Goal: Task Accomplishment & Management: Use online tool/utility

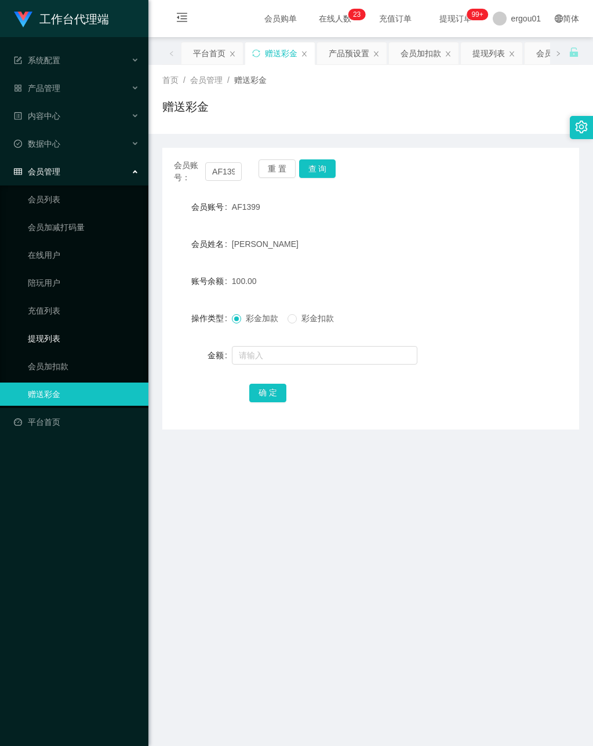
click at [53, 328] on link "提现列表" at bounding box center [83, 338] width 111 height 23
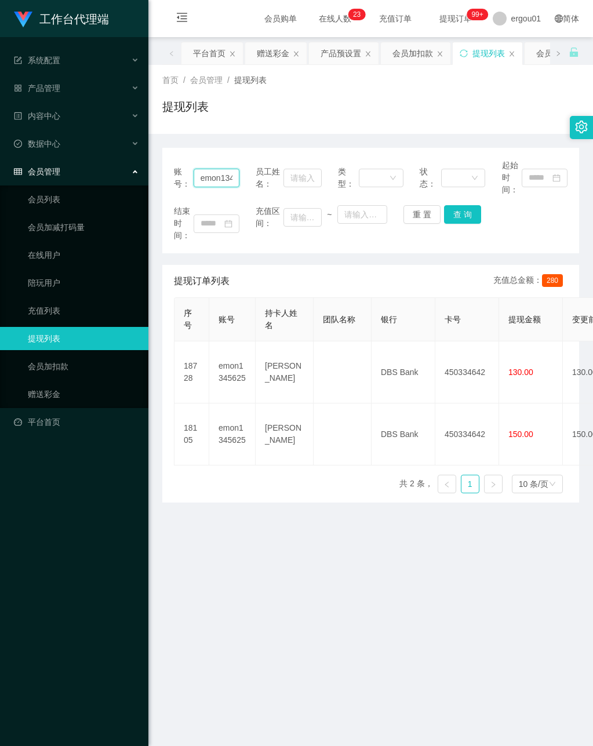
scroll to position [0, 21]
drag, startPoint x: 199, startPoint y: 176, endPoint x: 294, endPoint y: 199, distance: 97.9
click at [308, 194] on div "账号： emon1345625 员工姓名： 类型： 状态： 起始时间：" at bounding box center [371, 177] width 394 height 37
paste input "AF1399"
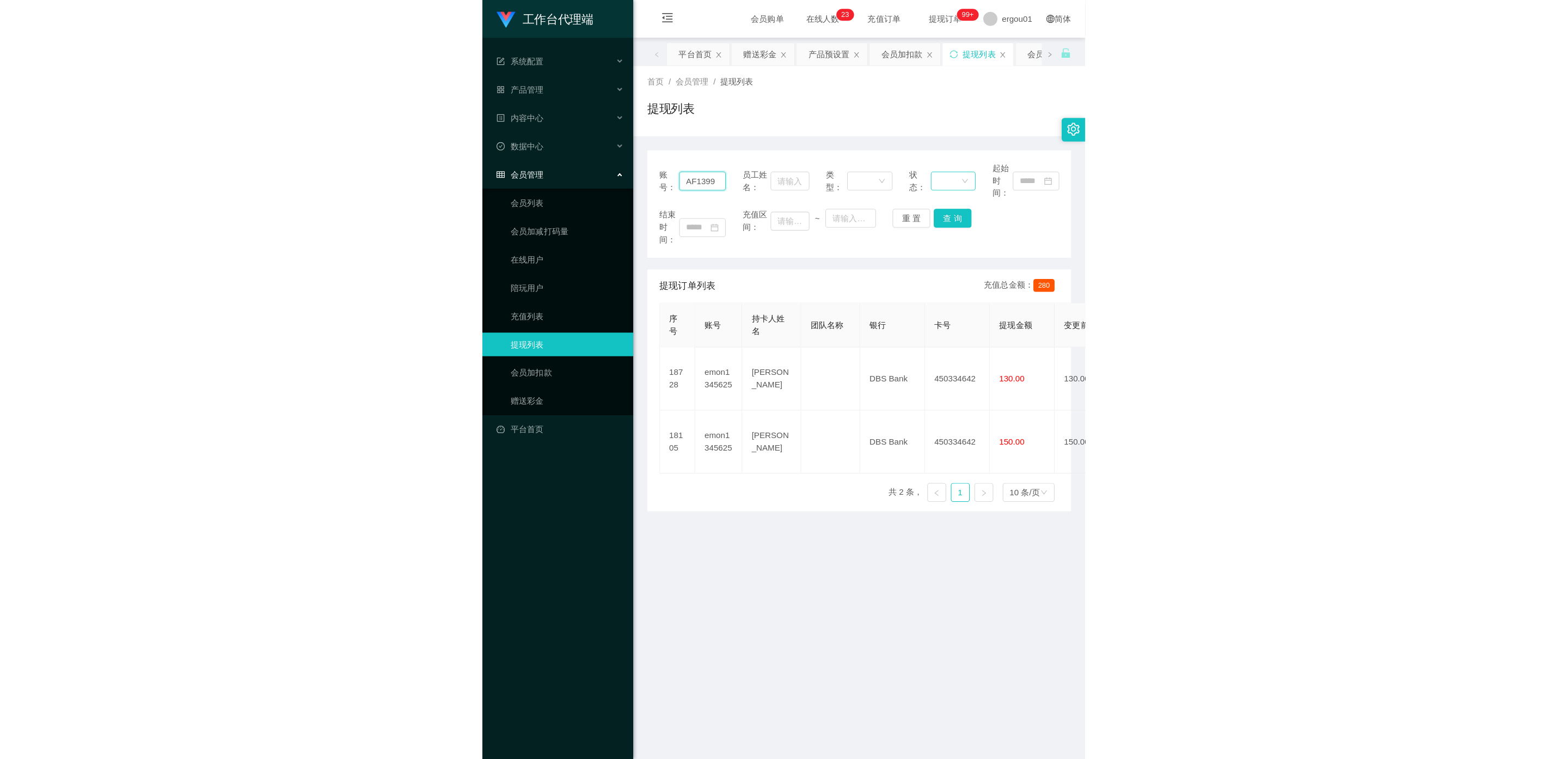
scroll to position [0, 0]
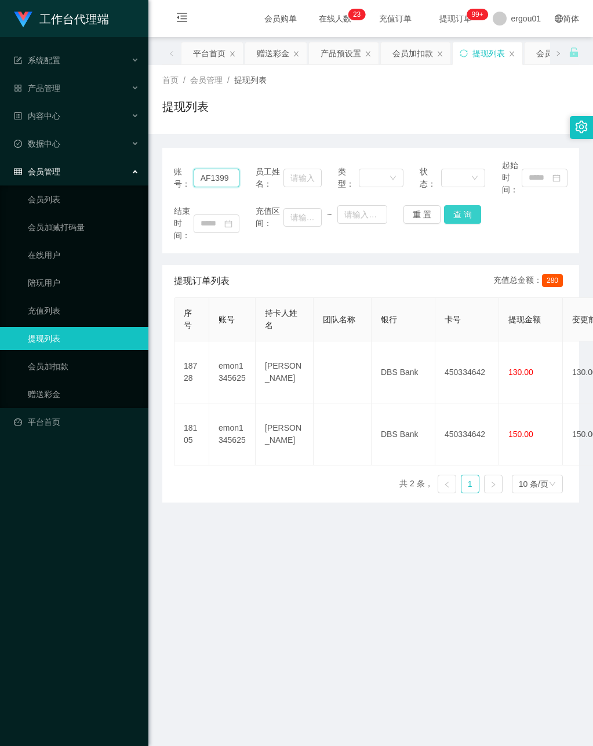
type input "AF1399"
click at [453, 209] on button "查 询" at bounding box center [462, 214] width 37 height 19
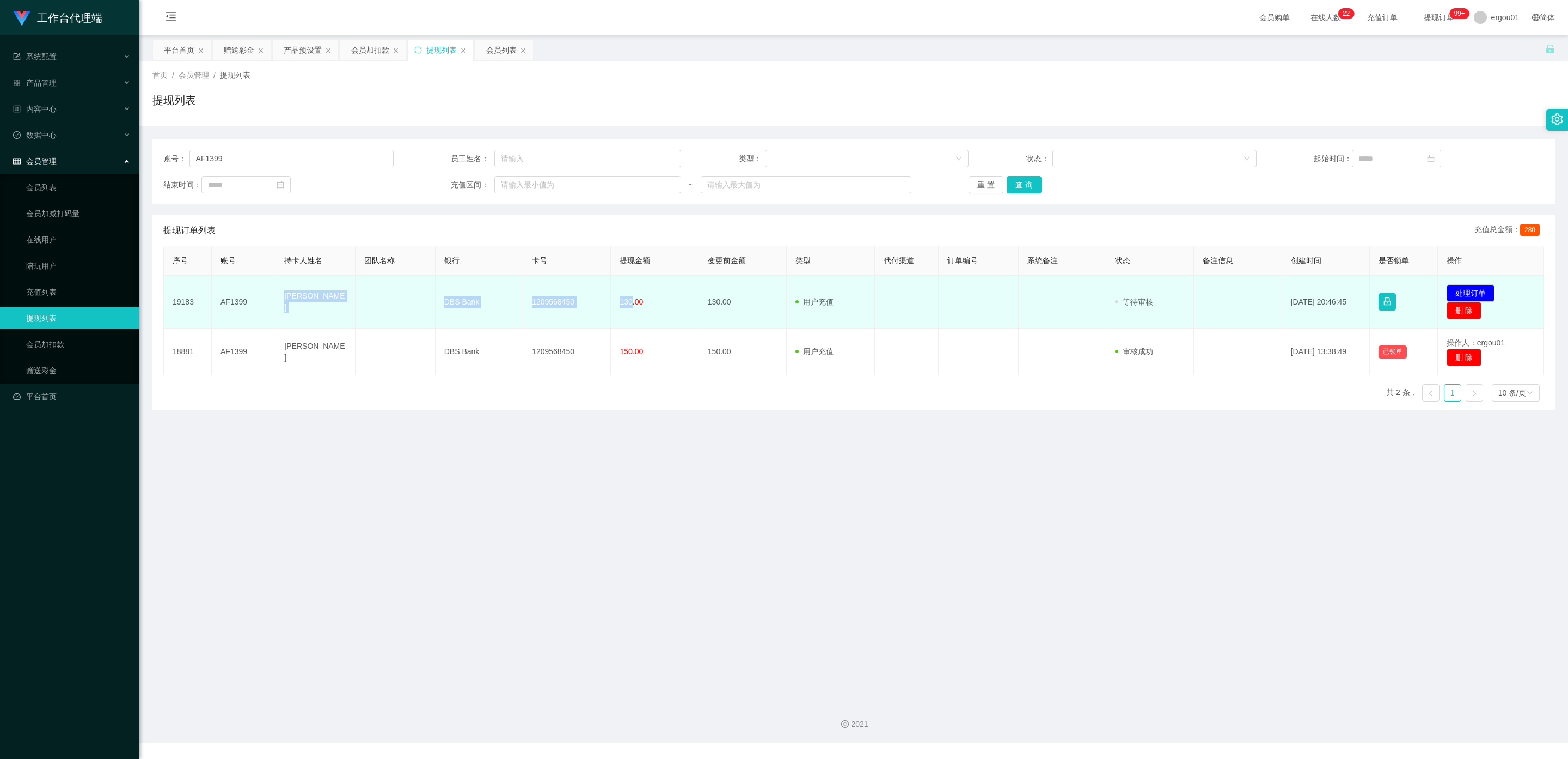
drag, startPoint x: 629, startPoint y: 301, endPoint x: 276, endPoint y: 302, distance: 353.0
click at [276, 302] on tr "19183 AF1399 [PERSON_NAME] Sing DBS Bank 1209568450 130.00 130.00 用户充值 人工扣款 审核驳…" at bounding box center [853, 302] width 1380 height 53
copy tr "[PERSON_NAME] Sing DBS Bank 1209568450 130"
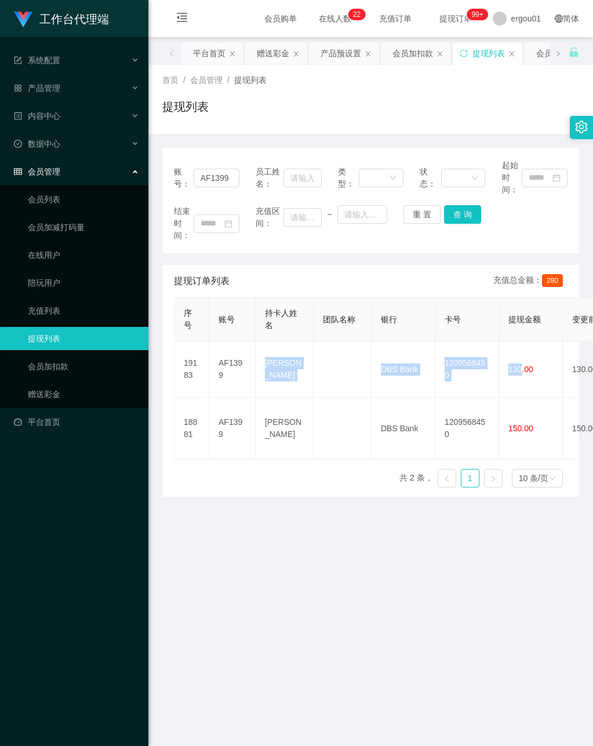
drag, startPoint x: 218, startPoint y: 193, endPoint x: 227, endPoint y: 193, distance: 8.7
click at [221, 193] on div "账号： AF1399" at bounding box center [207, 177] width 66 height 37
click at [458, 216] on button "查 询" at bounding box center [462, 214] width 37 height 19
drag, startPoint x: 207, startPoint y: 176, endPoint x: 334, endPoint y: 186, distance: 127.3
click at [286, 180] on div "账号： AF1399 员工姓名： 类型： 状态： 起始时间：" at bounding box center [371, 177] width 394 height 37
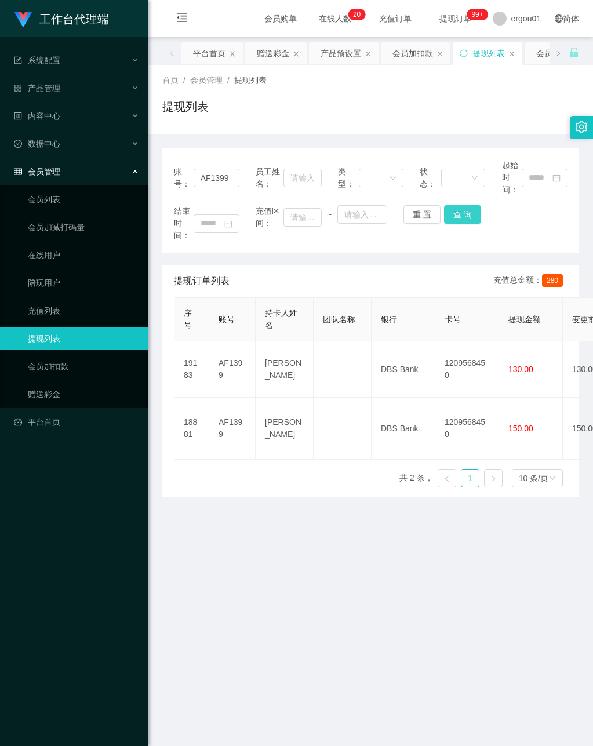
drag, startPoint x: 456, startPoint y: 211, endPoint x: 463, endPoint y: 216, distance: 8.4
click at [456, 211] on button "查 询" at bounding box center [462, 214] width 37 height 19
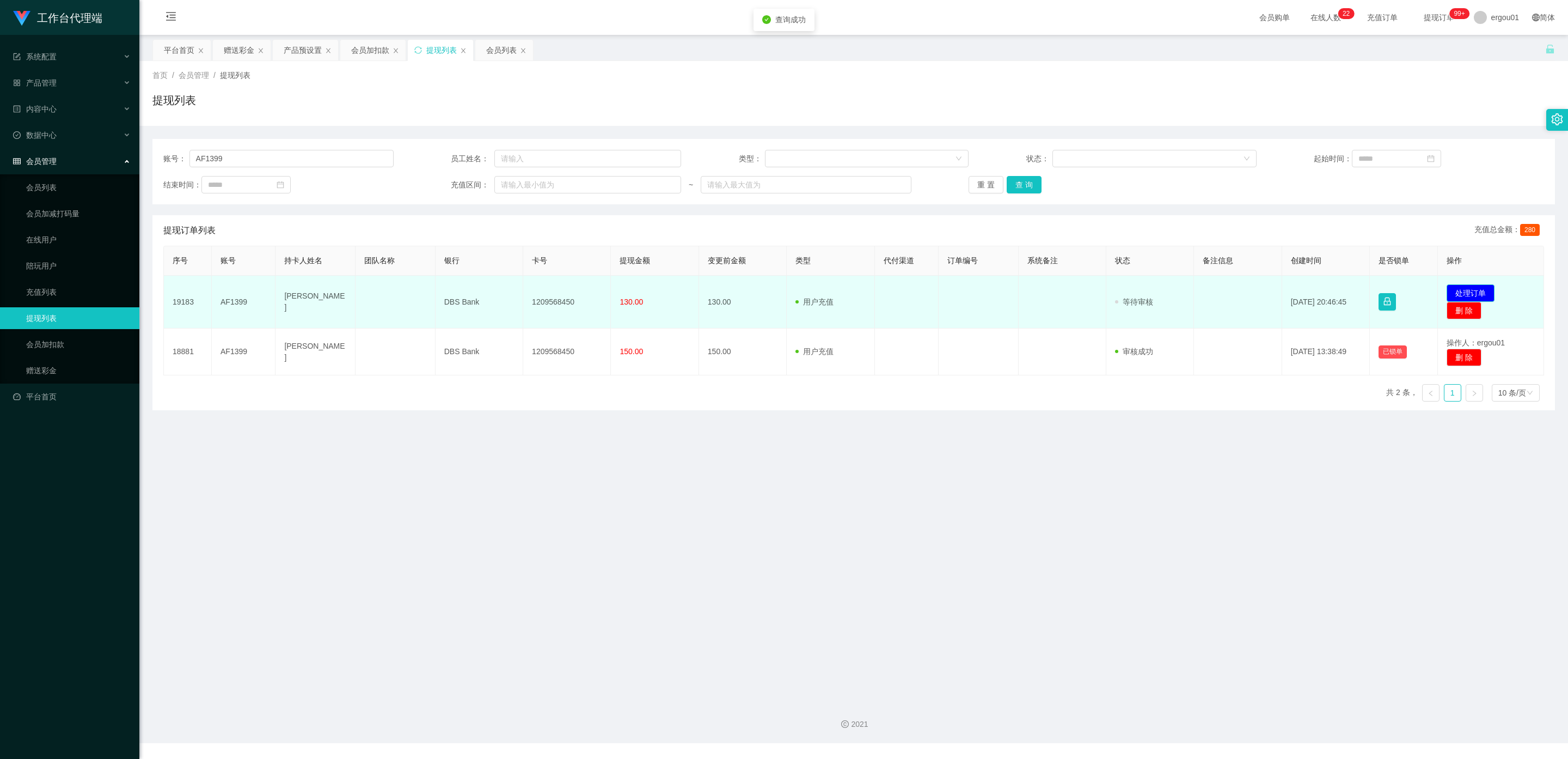
drag, startPoint x: 1460, startPoint y: 285, endPoint x: 1062, endPoint y: 309, distance: 398.7
click at [556, 286] on button "处理订单" at bounding box center [1469, 293] width 48 height 18
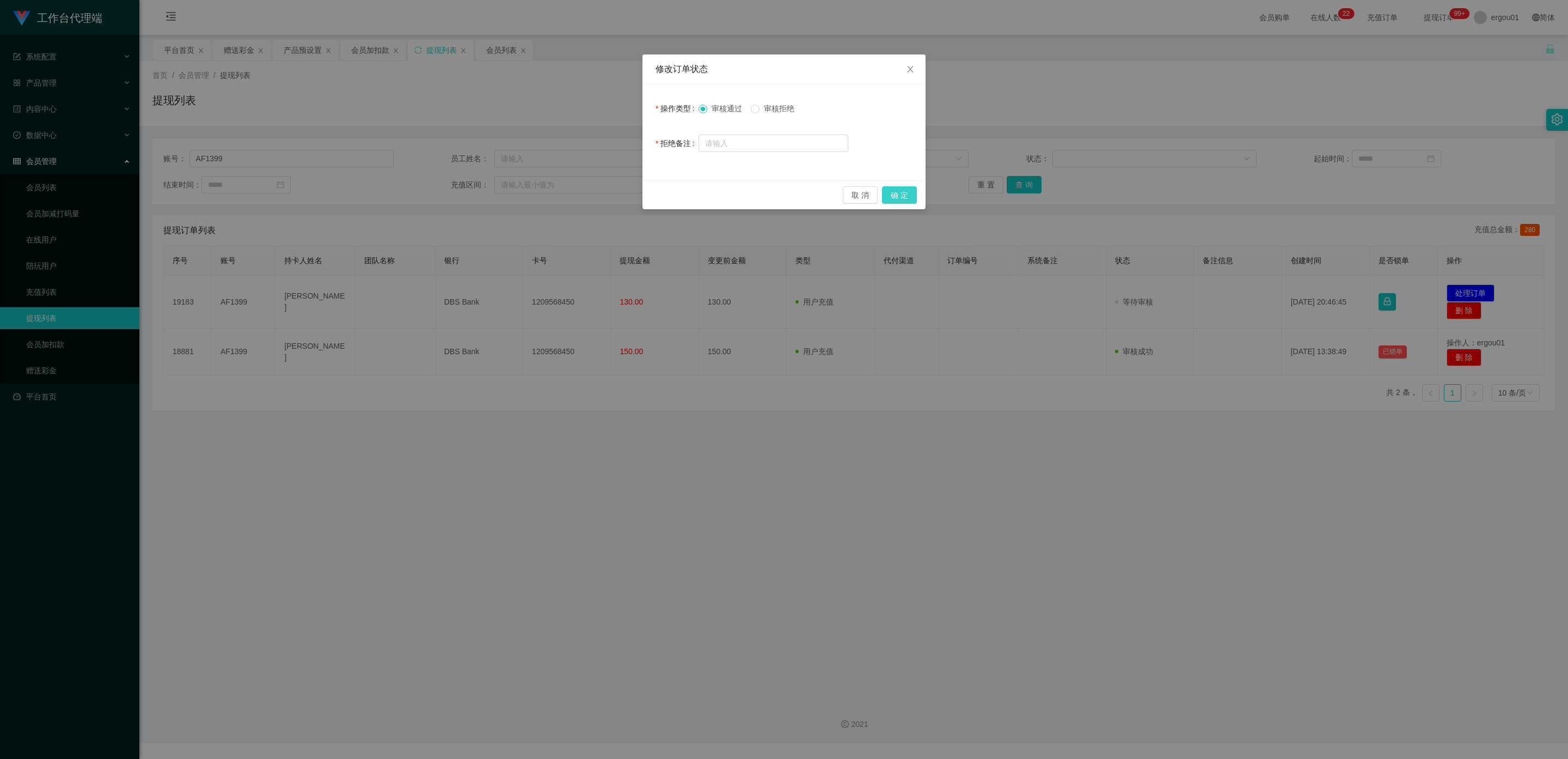
click at [556, 193] on button "确 定" at bounding box center [899, 194] width 35 height 18
